Goal: Task Accomplishment & Management: Manage account settings

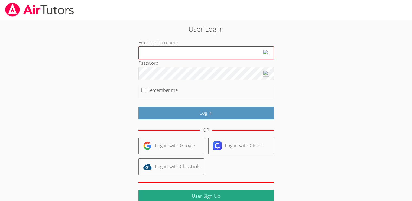
click at [163, 50] on input "Email or Username" at bounding box center [207, 52] width 136 height 13
type input "aniyahg"
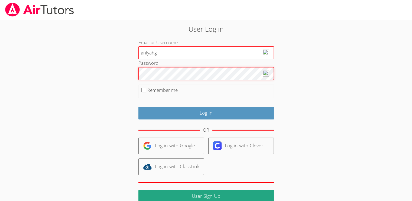
click at [139, 107] on input "Log in" at bounding box center [207, 113] width 136 height 13
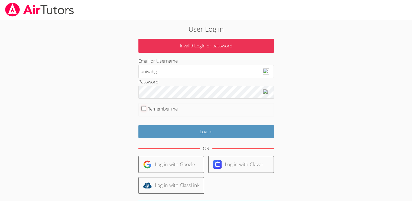
click at [143, 110] on input "Remember me" at bounding box center [143, 108] width 5 height 5
checkbox input "true"
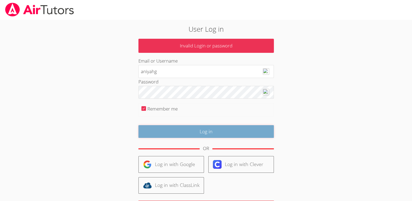
click at [202, 134] on input "Log in" at bounding box center [207, 131] width 136 height 13
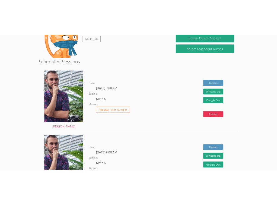
scroll to position [72, 0]
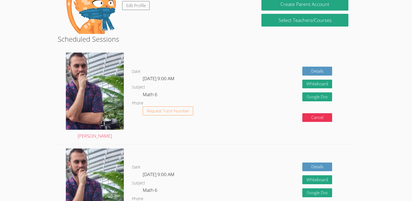
click at [369, 14] on body "Home Programs Sessions Tutors Messages Billing Logout Aniyah Signed in successf…" at bounding box center [206, 28] width 412 height 201
